Goal: Find specific page/section: Find specific page/section

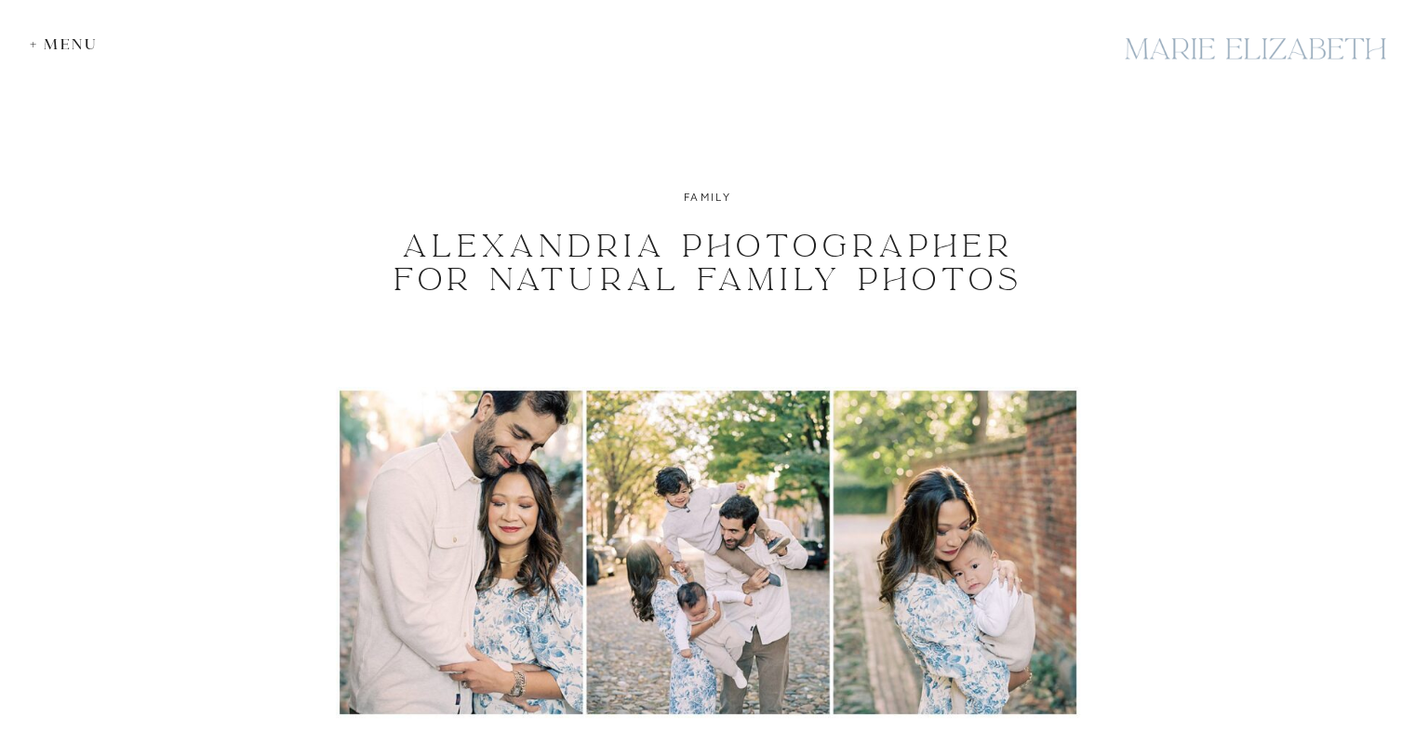
click at [63, 47] on div "+ Menu" at bounding box center [68, 44] width 77 height 18
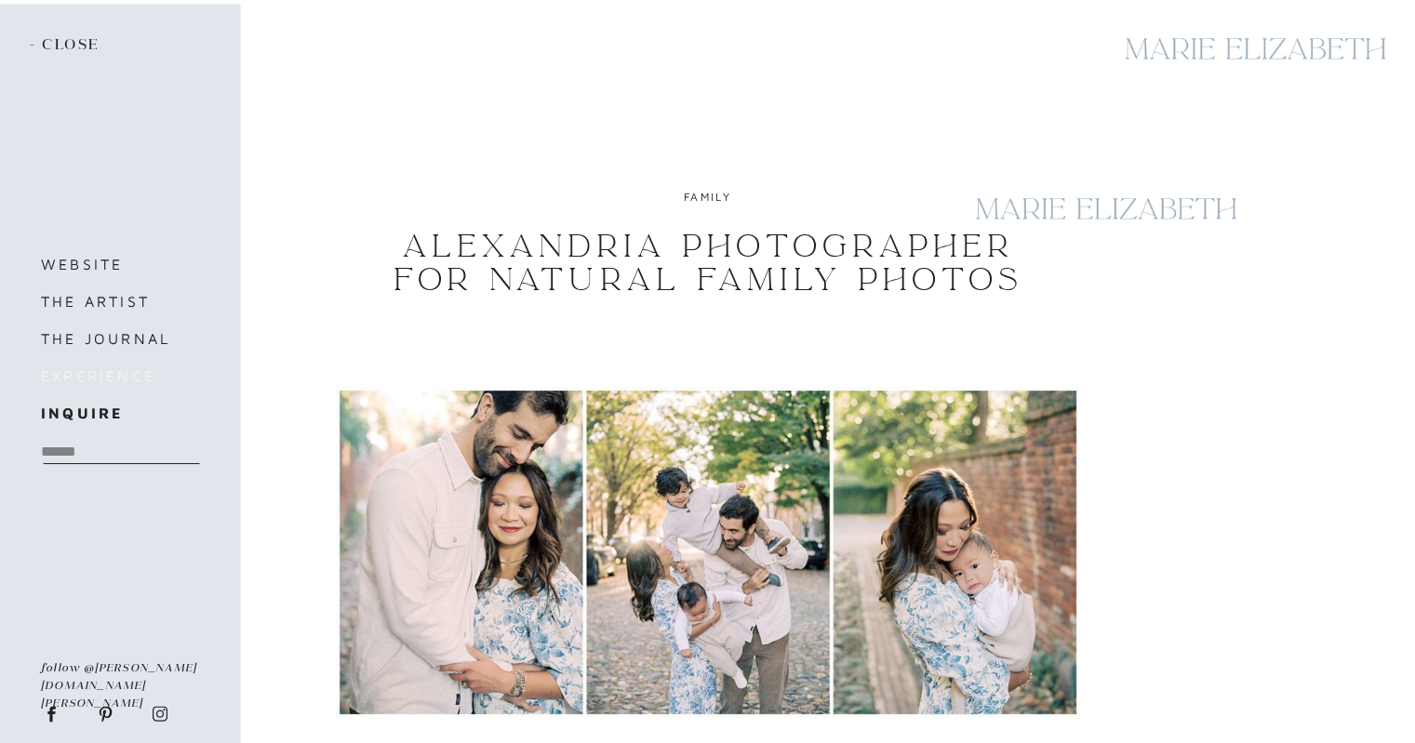
click at [113, 375] on h3 "experience" at bounding box center [130, 376] width 179 height 26
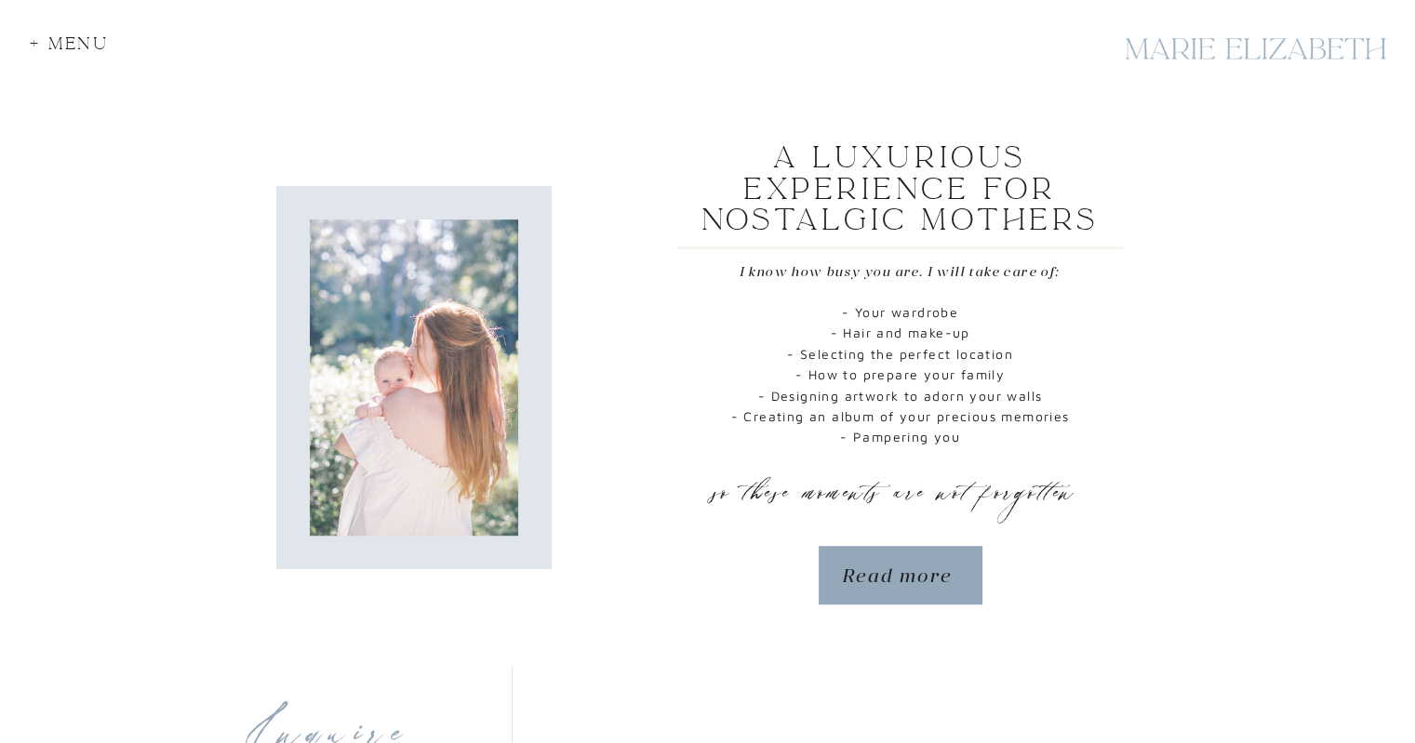
scroll to position [863, 0]
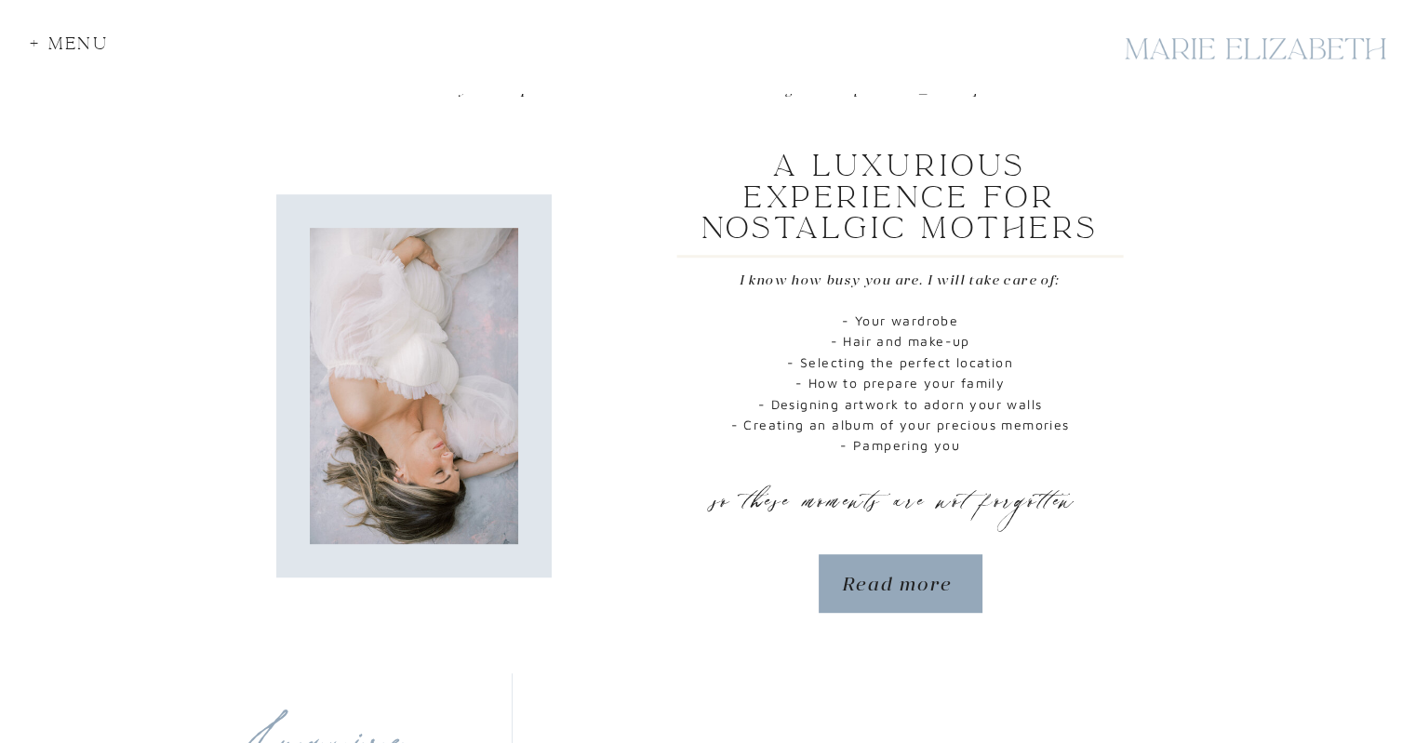
click at [927, 564] on div at bounding box center [901, 583] width 164 height 59
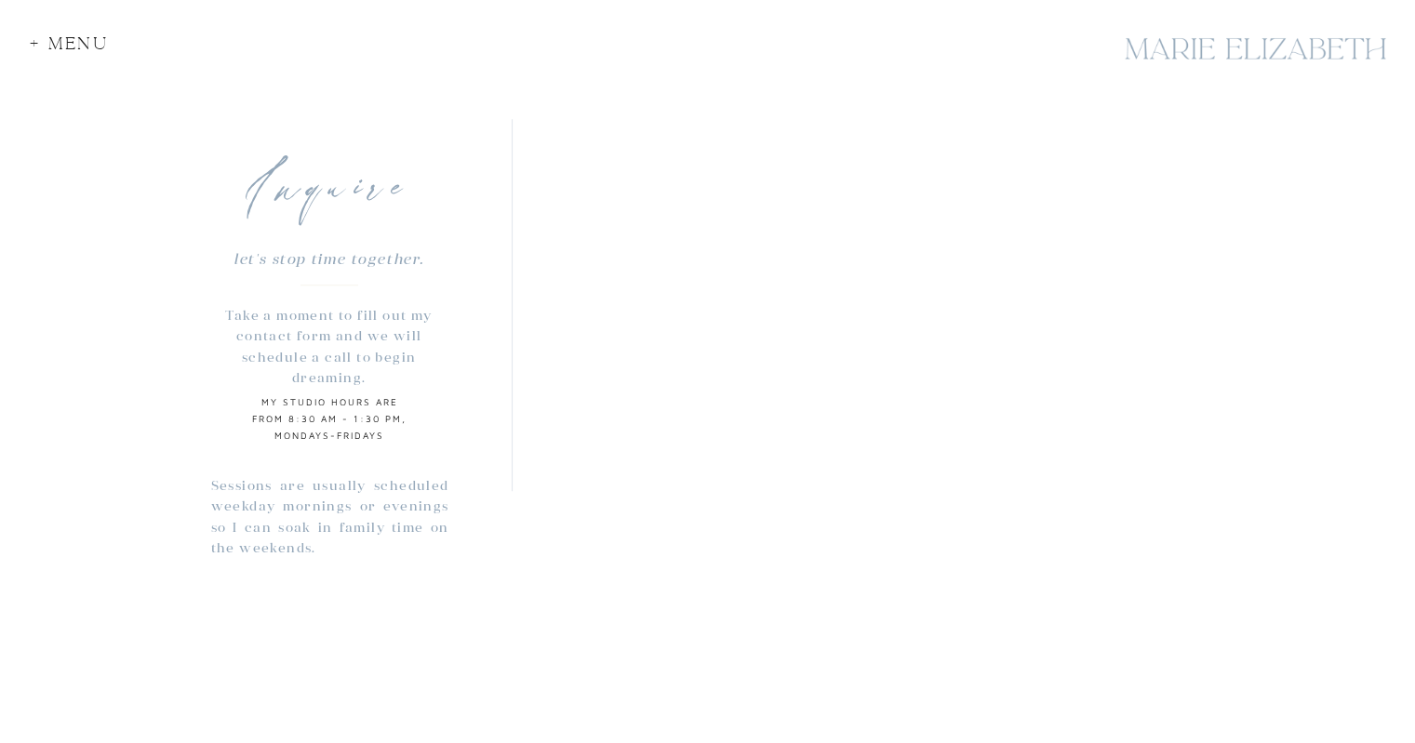
scroll to position [1419, 0]
